Goal: Register for event/course

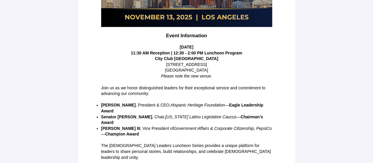
scroll to position [180, 0]
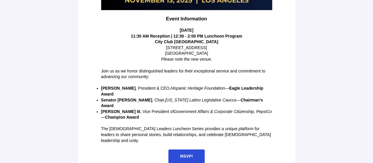
click at [192, 153] on span "RSVP!" at bounding box center [186, 155] width 13 height 5
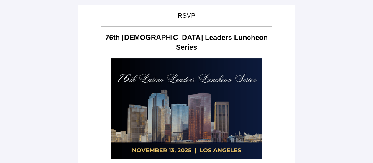
scroll to position [60, 0]
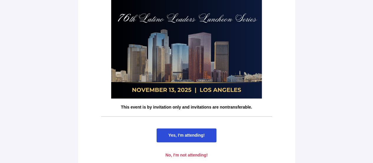
click at [194, 133] on span "Yes, I'm attending!" at bounding box center [187, 135] width 36 height 5
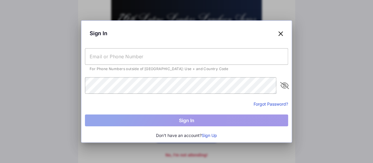
scroll to position [0, 0]
type input "[EMAIL_ADDRESS][DOMAIN_NAME]"
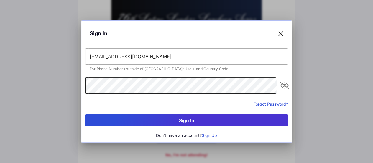
click at [286, 86] on icon "appended action" at bounding box center [284, 85] width 7 height 7
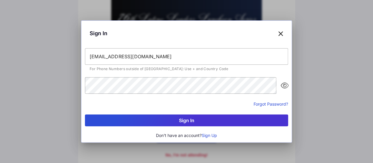
click at [286, 86] on icon "appended action" at bounding box center [284, 85] width 7 height 7
click at [205, 120] on button "Sign In" at bounding box center [186, 120] width 203 height 12
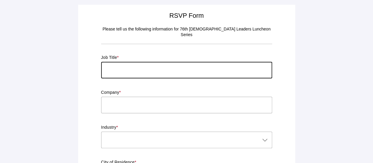
click at [179, 62] on input "text" at bounding box center [186, 70] width 171 height 17
type input "Councilwoman"
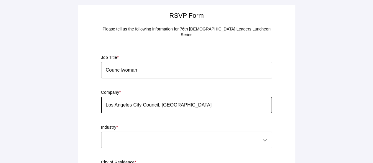
type input "Los Angeles City Council, [GEOGRAPHIC_DATA]"
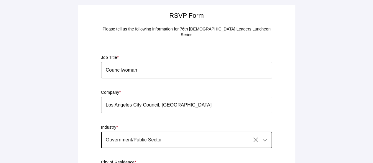
type input "Government/Public Sector"
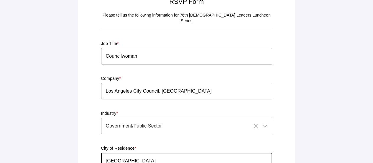
type input "[GEOGRAPHIC_DATA]"
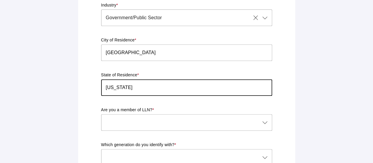
type input "[US_STATE]"
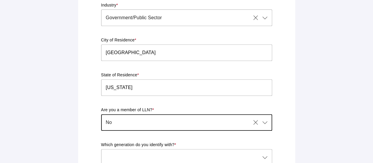
scroll to position [128, 0]
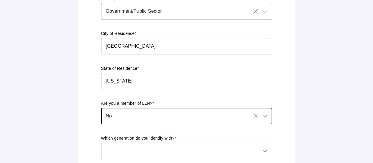
type input "No"
click at [135, 146] on div at bounding box center [180, 150] width 159 height 17
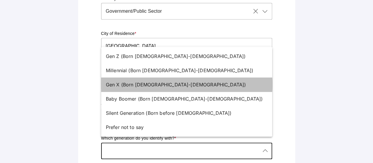
click at [138, 86] on div "Gen X (Born [DEMOGRAPHIC_DATA]-[DEMOGRAPHIC_DATA])" at bounding box center [184, 84] width 157 height 7
type input "Gen X (Born [DEMOGRAPHIC_DATA]-[DEMOGRAPHIC_DATA])"
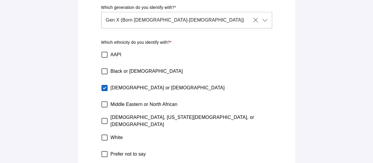
scroll to position [283, 0]
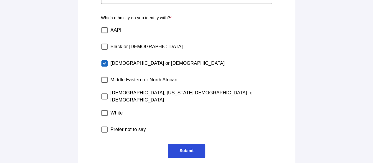
click at [187, 148] on span "Submit" at bounding box center [187, 150] width 14 height 5
